Goal: Task Accomplishment & Management: Use online tool/utility

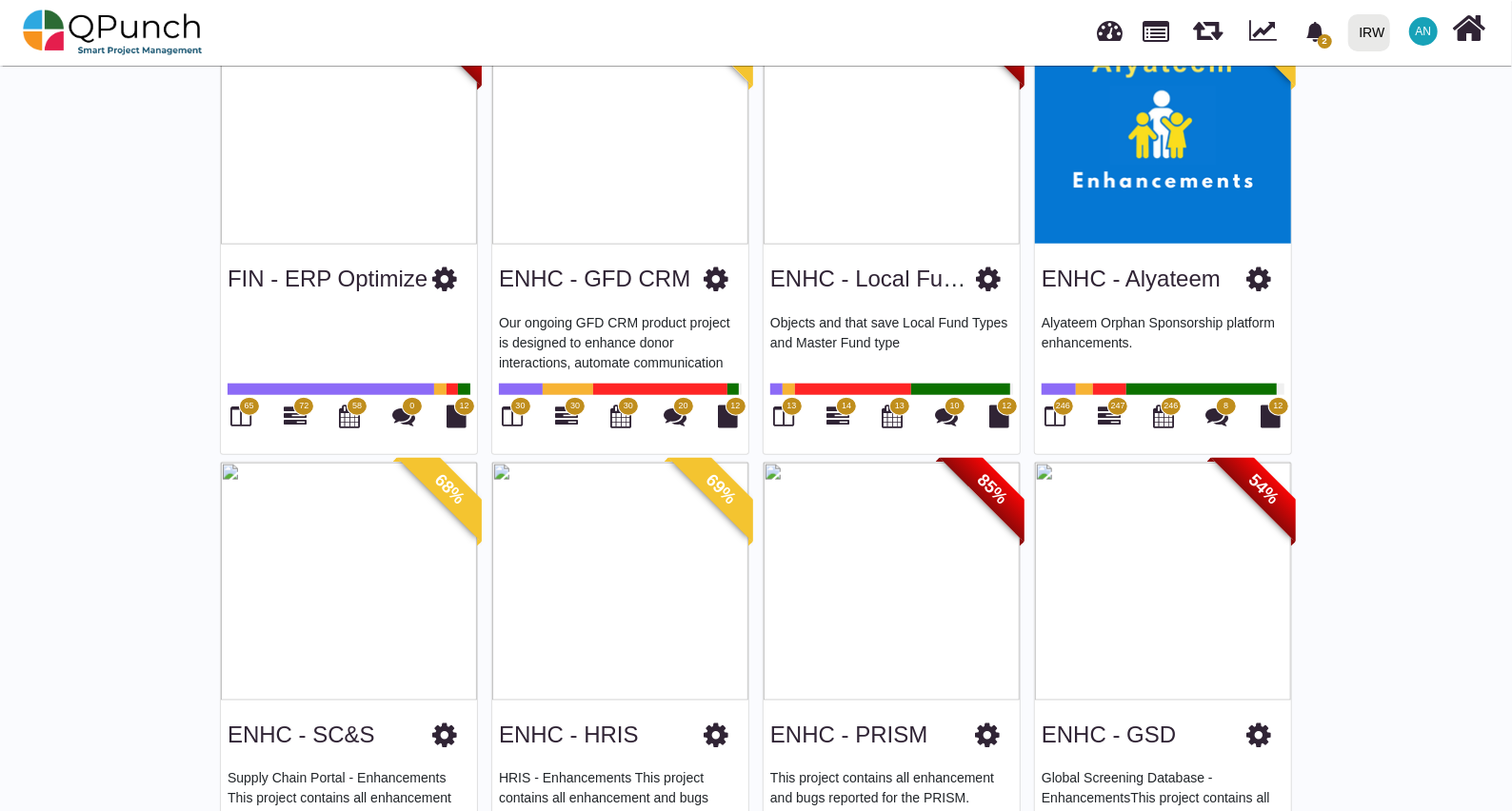
scroll to position [992, 0]
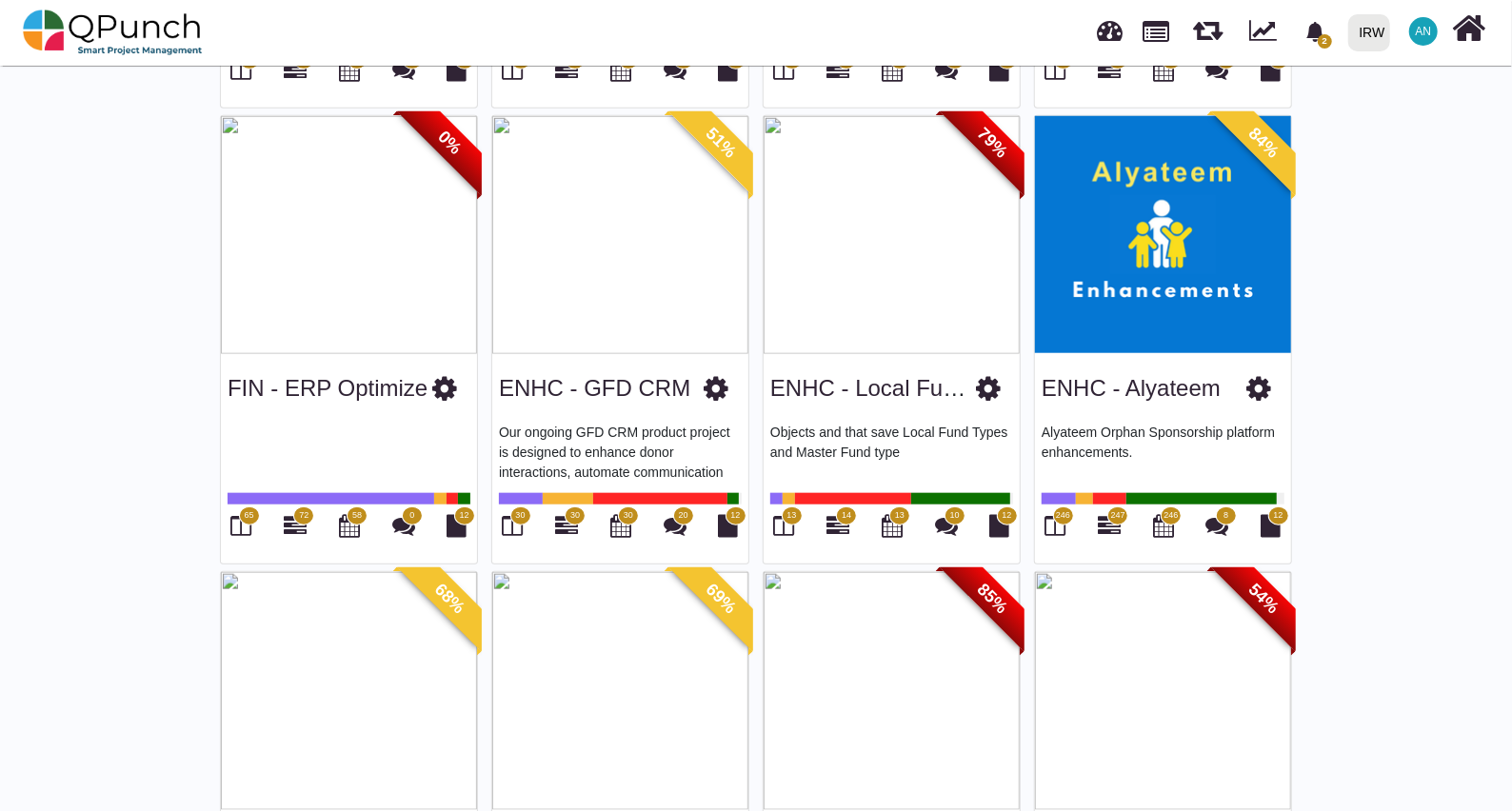
click at [663, 310] on img at bounding box center [619, 235] width 256 height 238
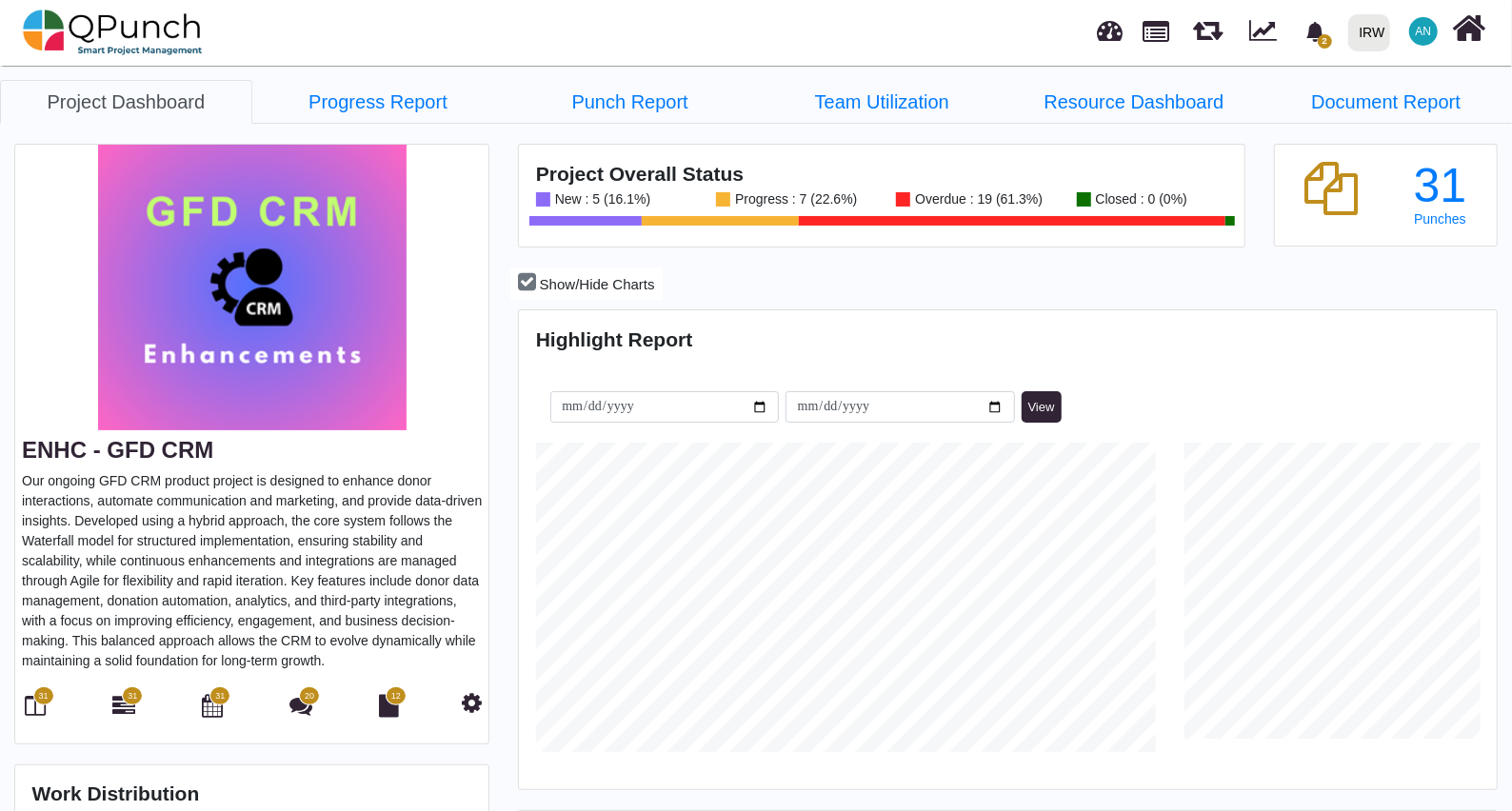
scroll to position [310, 323]
click at [33, 706] on icon at bounding box center [35, 704] width 21 height 23
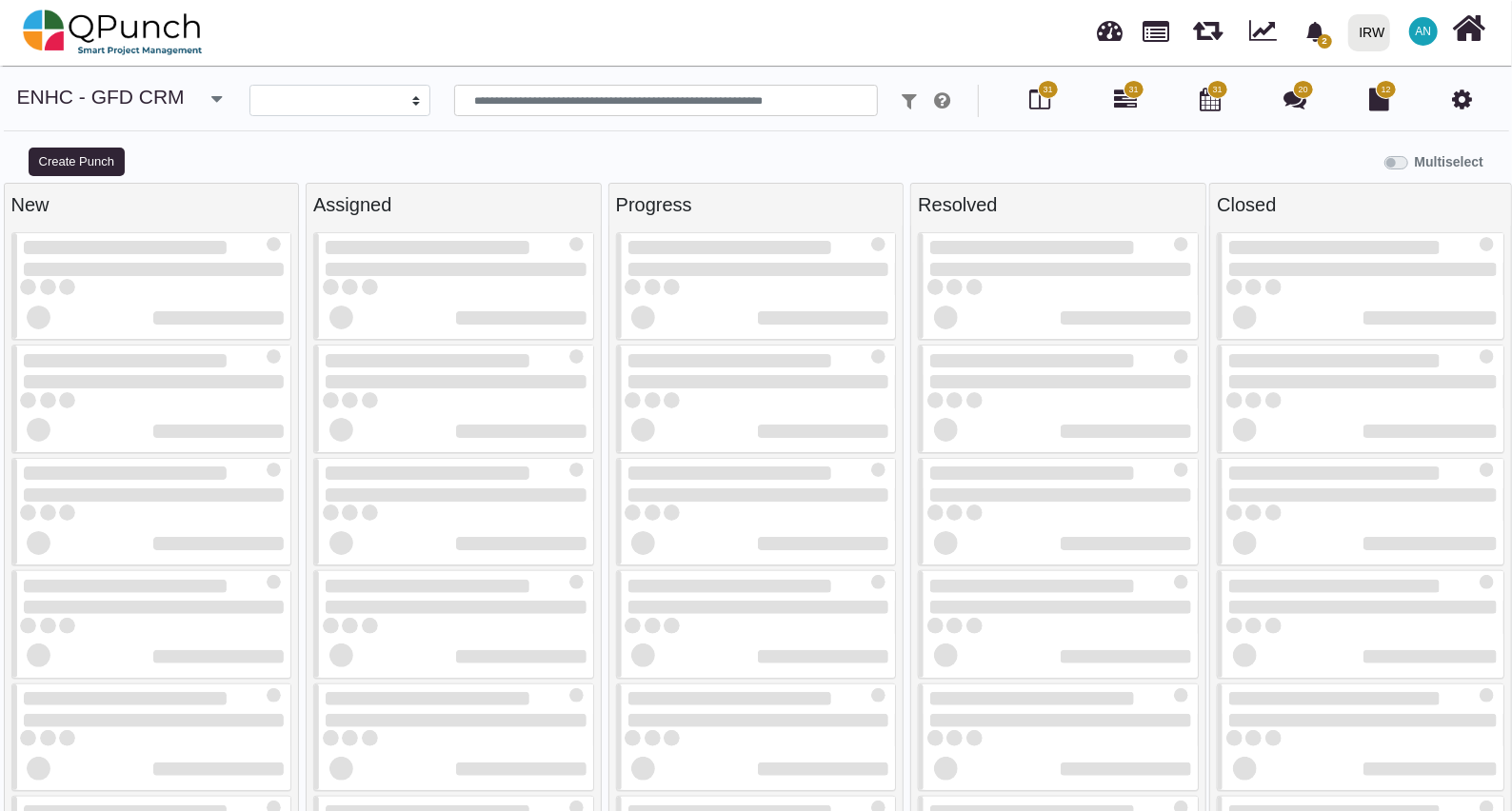
select select
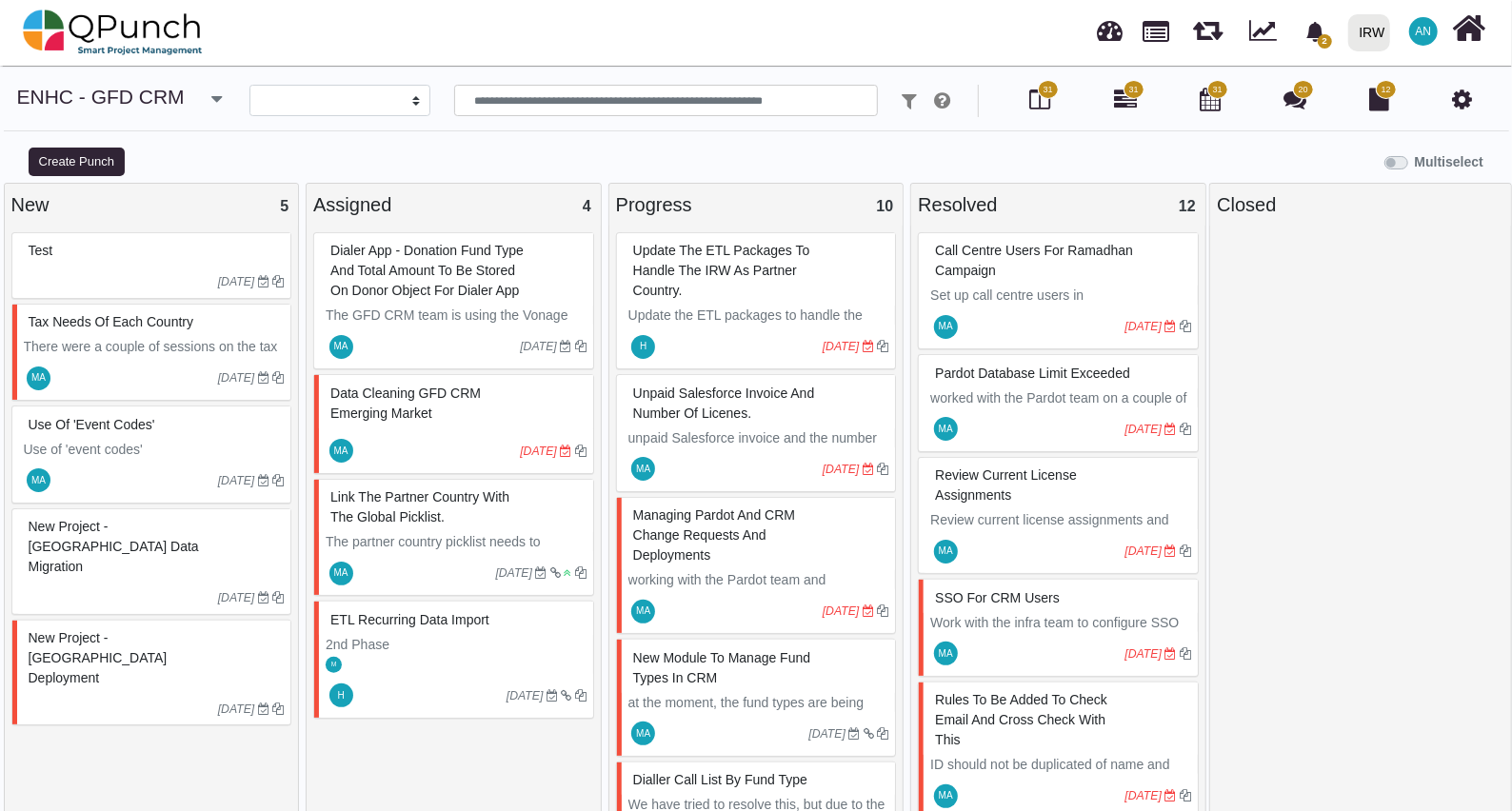
click at [167, 630] on span "New Project - [GEOGRAPHIC_DATA] Deployment" at bounding box center [98, 657] width 139 height 55
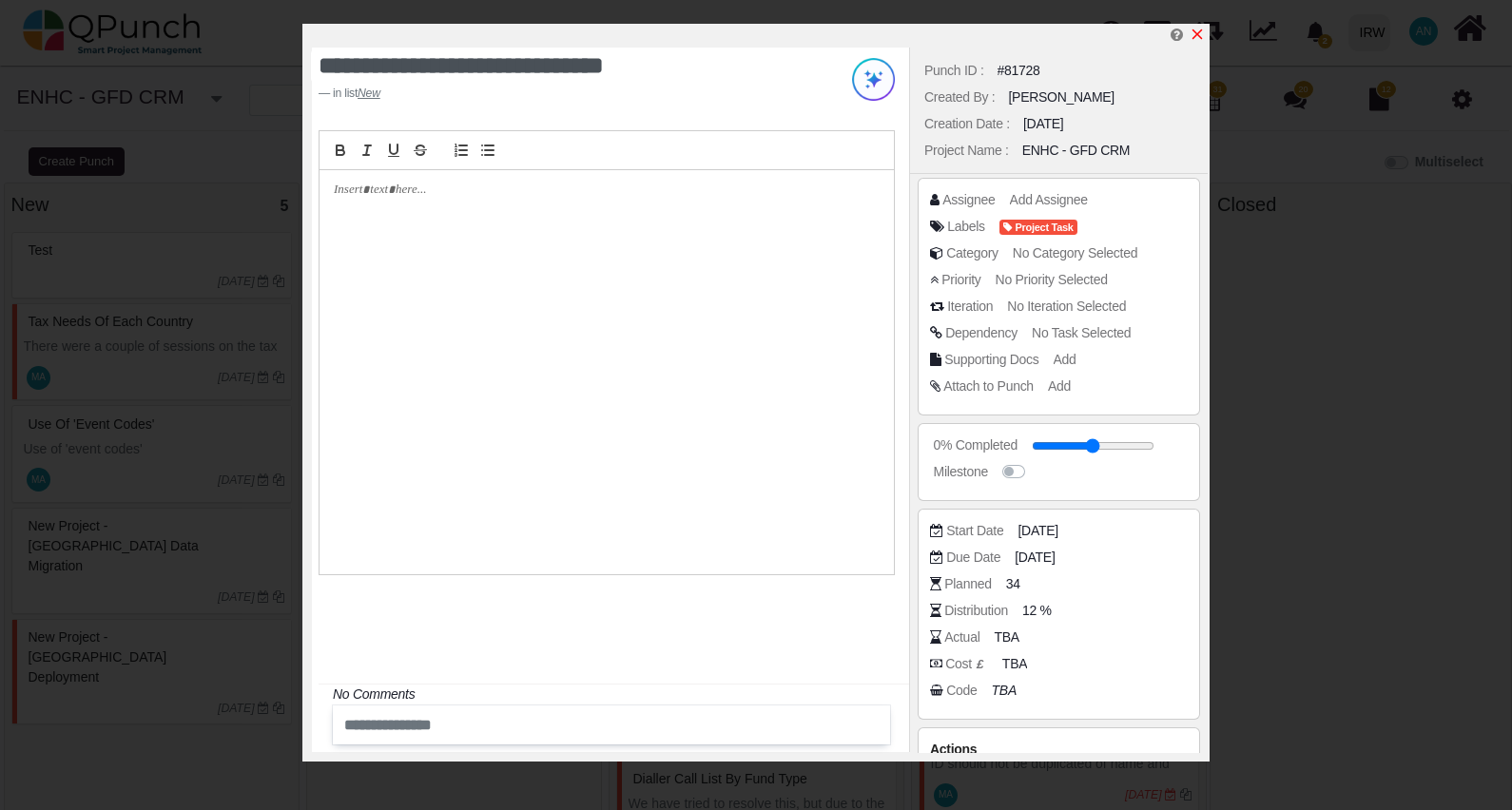
click at [1202, 33] on icon "x" at bounding box center [1197, 34] width 16 height 16
